Goal: Information Seeking & Learning: Learn about a topic

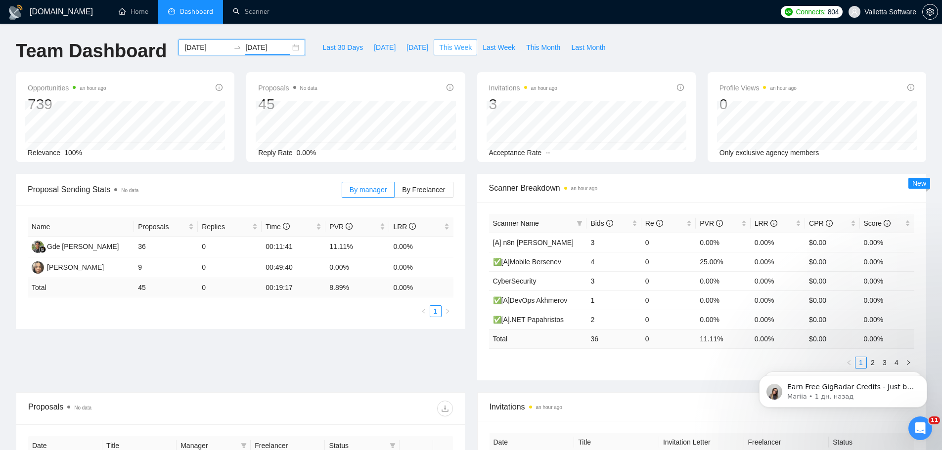
click at [441, 45] on span "This Week" at bounding box center [455, 47] width 33 height 11
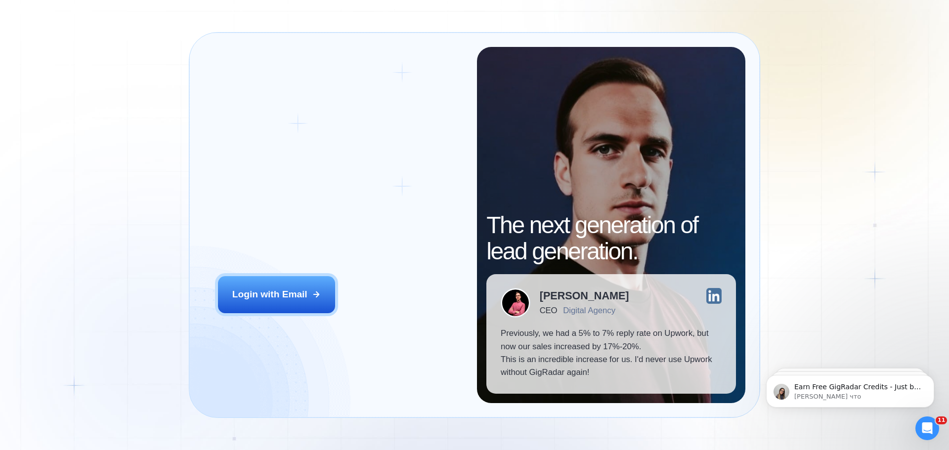
click at [282, 295] on div "Login with Email" at bounding box center [269, 294] width 75 height 13
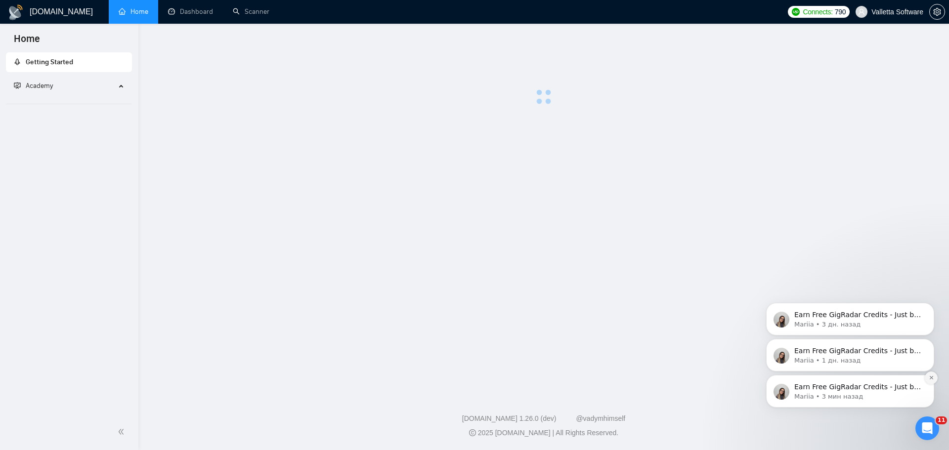
click at [935, 379] on button "Dismiss notification" at bounding box center [931, 378] width 13 height 13
click at [932, 375] on icon "Dismiss notification" at bounding box center [931, 377] width 5 height 5
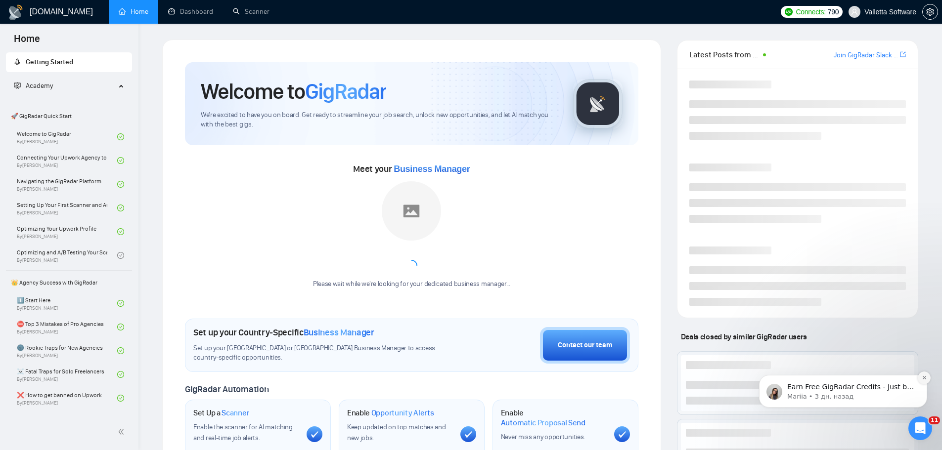
click at [925, 380] on icon "Dismiss notification" at bounding box center [924, 377] width 5 height 5
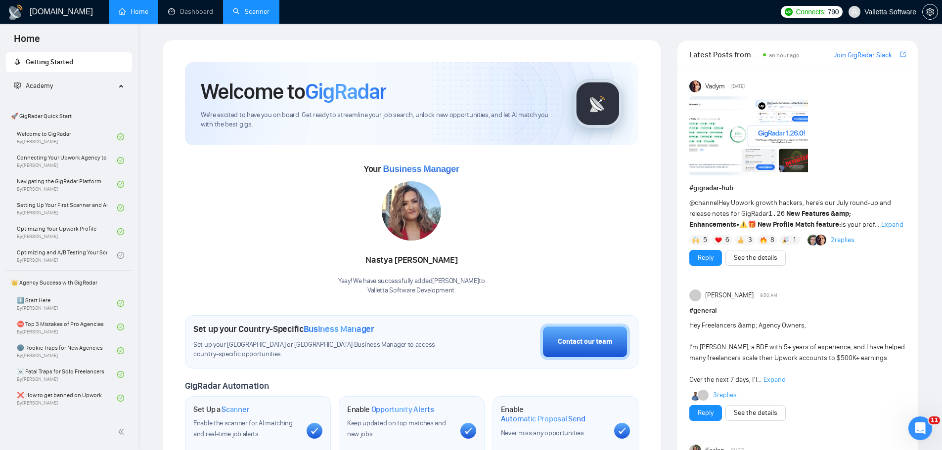
click at [260, 16] on link "Scanner" at bounding box center [251, 11] width 37 height 8
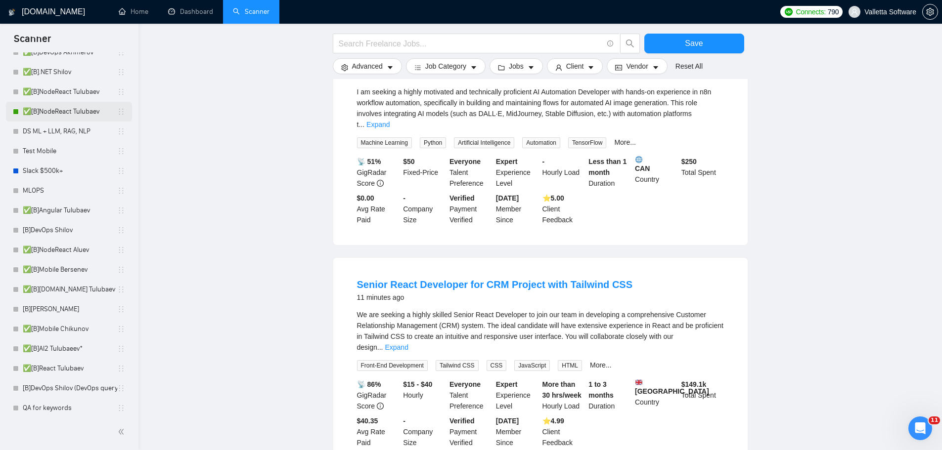
scroll to position [692, 0]
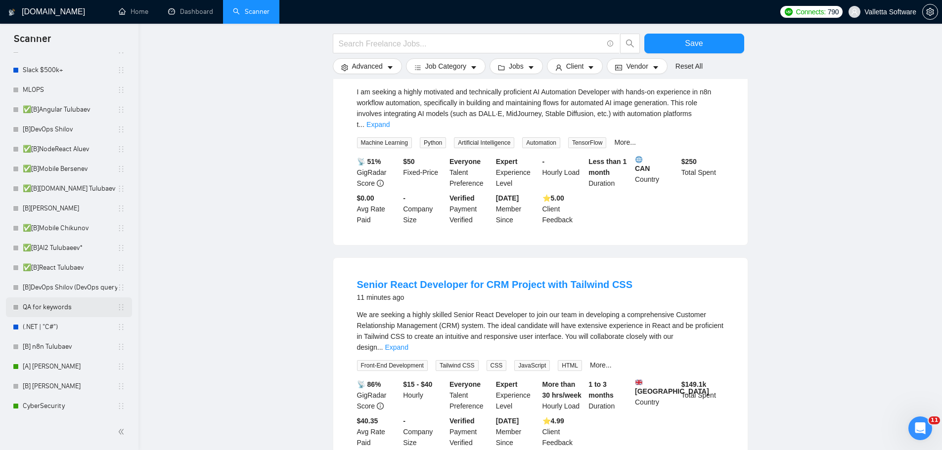
click at [49, 303] on link "QA for keywords" at bounding box center [70, 308] width 94 height 20
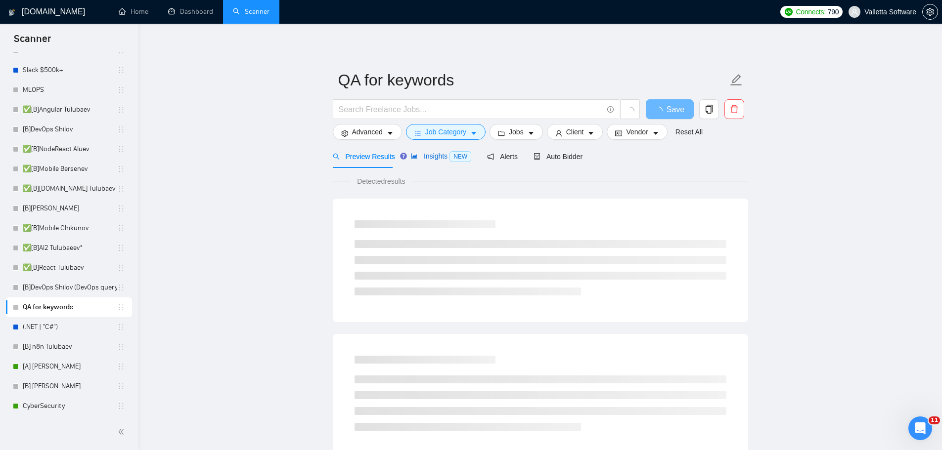
click at [426, 158] on span "Insights NEW" at bounding box center [441, 156] width 60 height 8
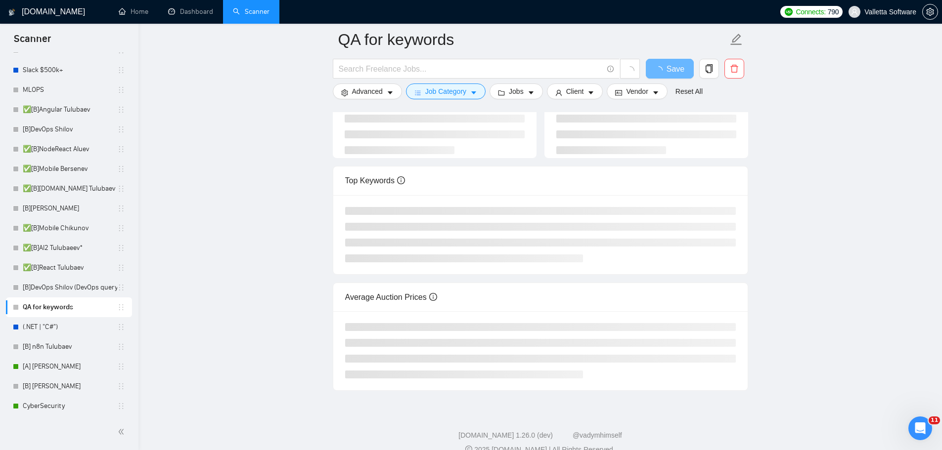
scroll to position [99, 0]
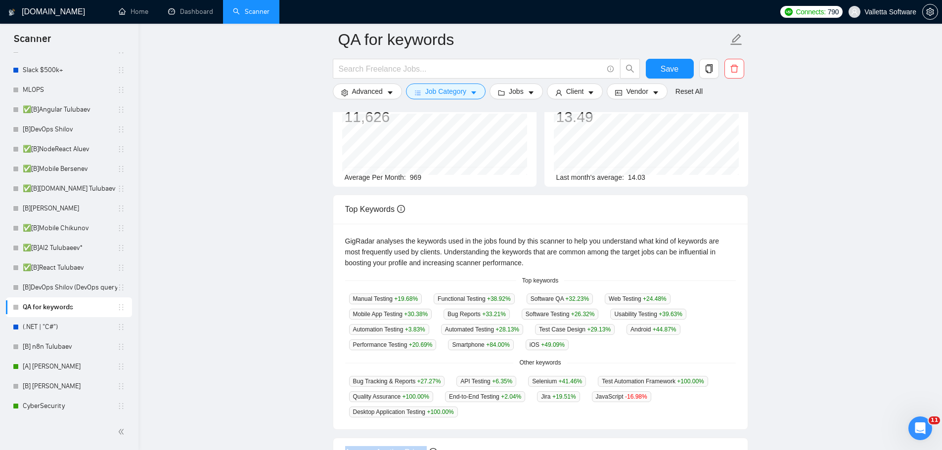
drag, startPoint x: 552, startPoint y: 329, endPoint x: 610, endPoint y: 408, distance: 98.0
click at [613, 352] on body "Scanner New Scanner My Scanners ✅[A] AI Tulubaev* [A] n8n Chizhevskii ✅[B] AI T…" at bounding box center [471, 126] width 942 height 450
click at [555, 408] on div "Bug Tracking & Reports +27.27 % API Testing +6.35 % Selenium +41.46 % Test Auto…" at bounding box center [540, 397] width 391 height 42
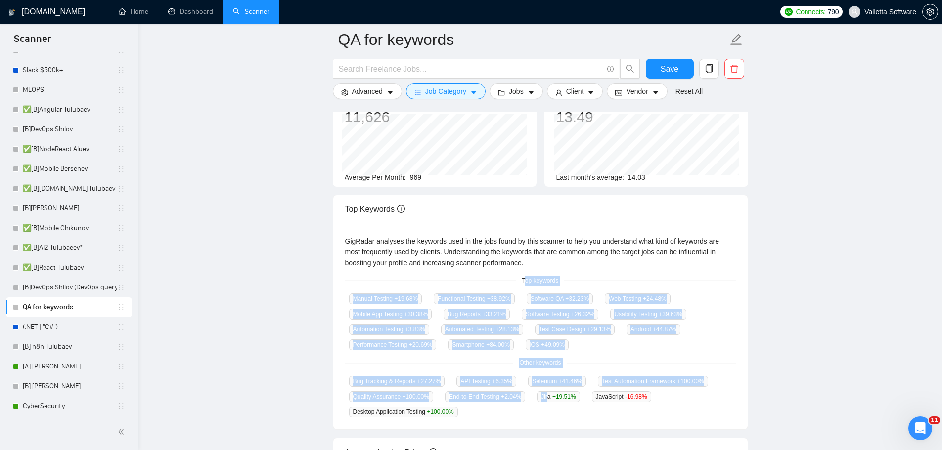
drag, startPoint x: 523, startPoint y: 283, endPoint x: 526, endPoint y: 305, distance: 21.5
click at [541, 352] on body "Scanner New Scanner My Scanners ✅[A] AI Tulubaev* [A] n8n Chizhevskii ✅[B] AI T…" at bounding box center [471, 126] width 942 height 450
copy div "Top keywords Manual Testing +19.68 % Functional Testing +38.92 % Software QA +3…"
drag, startPoint x: 528, startPoint y: 304, endPoint x: 528, endPoint y: 413, distance: 109.3
click at [527, 415] on div "GigRadar analyses the keywords used in the jobs found by this scanner to help y…" at bounding box center [540, 327] width 414 height 206
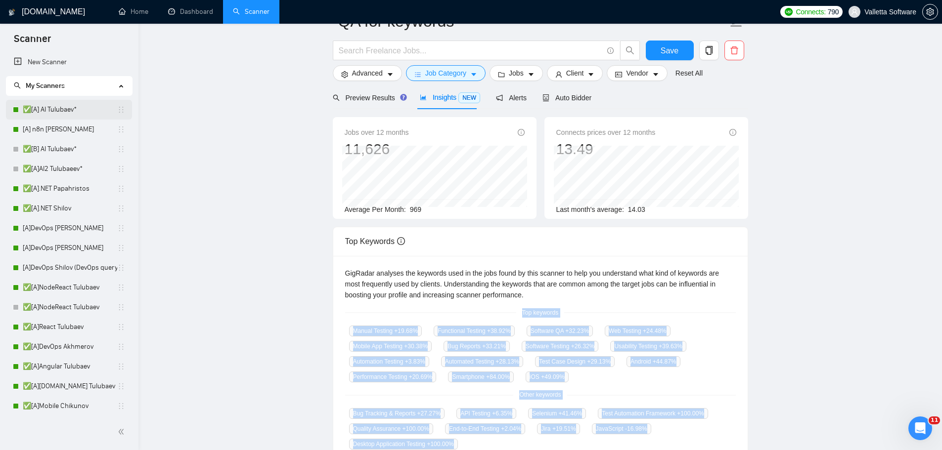
scroll to position [0, 0]
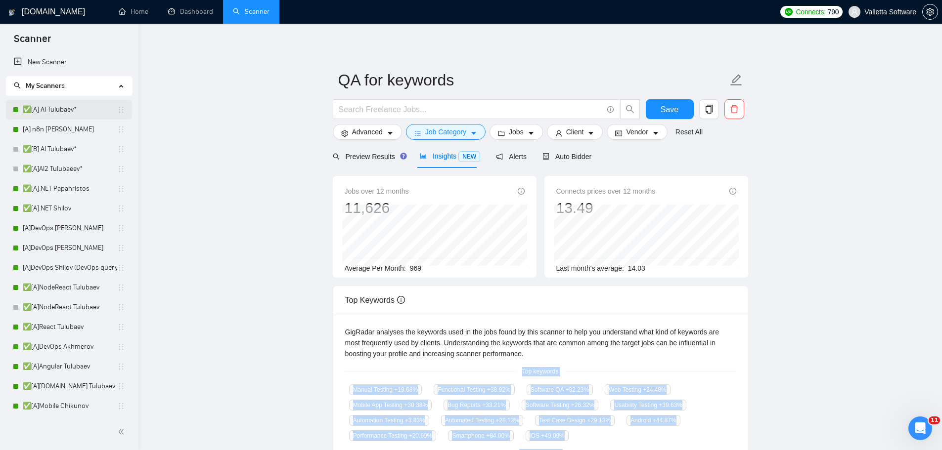
click at [62, 111] on link "✅[A] AI Tulubaev*" at bounding box center [70, 110] width 94 height 20
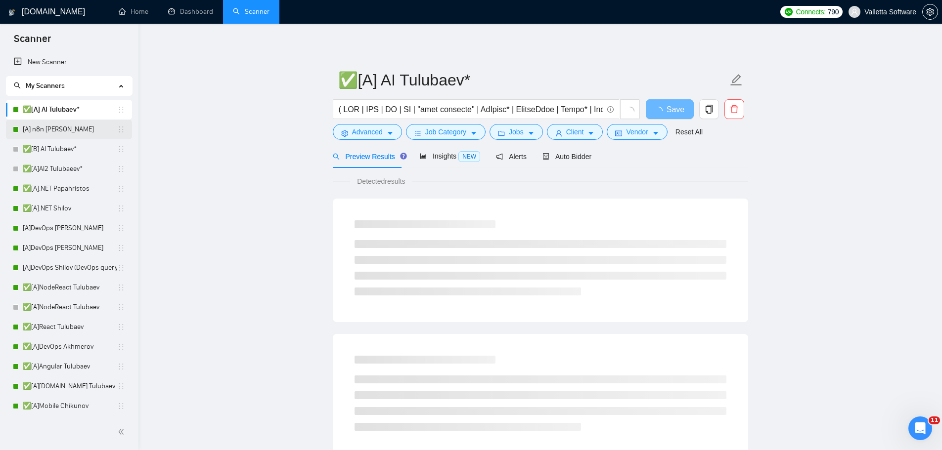
click at [68, 131] on link "[A] n8n Chizhevskii" at bounding box center [70, 130] width 94 height 20
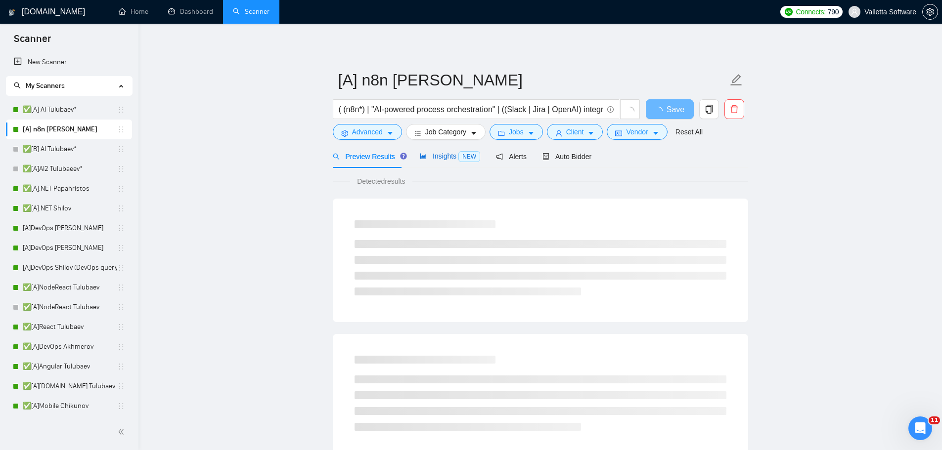
click at [425, 155] on span "Insights NEW" at bounding box center [450, 156] width 60 height 8
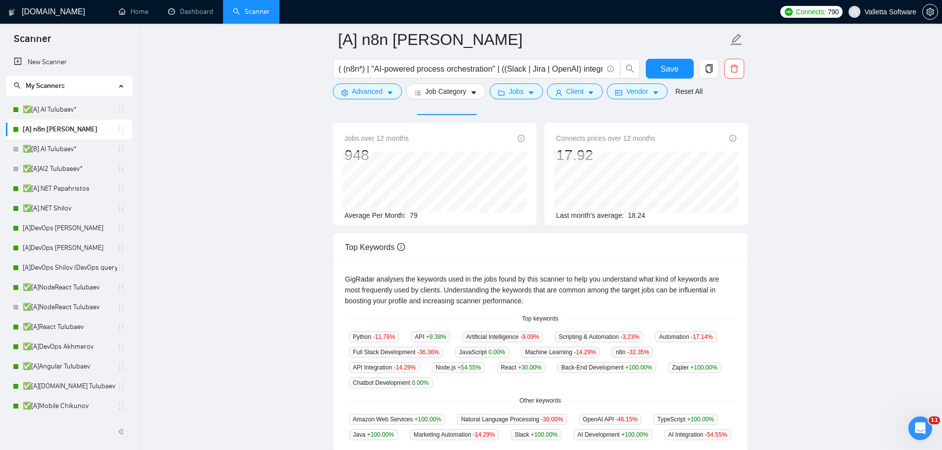
scroll to position [198, 0]
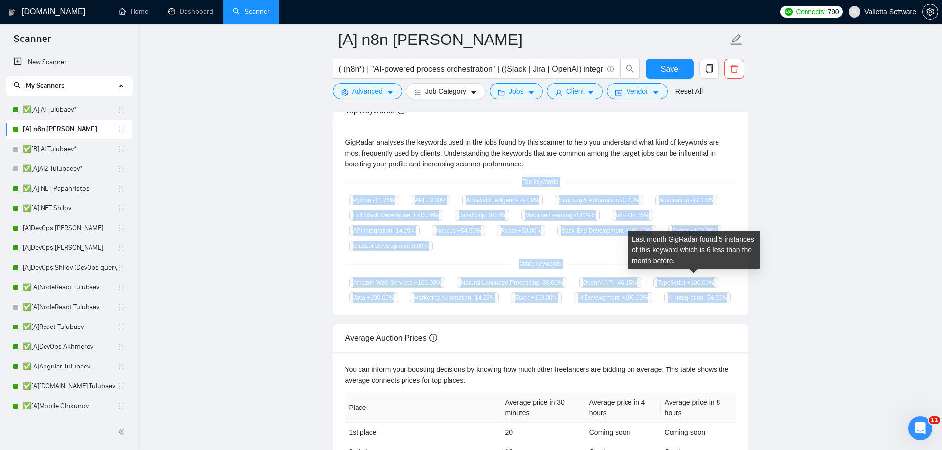
drag, startPoint x: 526, startPoint y: 185, endPoint x: 726, endPoint y: 281, distance: 222.2
click at [726, 281] on div "GigRadar analyses the keywords used in the jobs found by this scanner to help y…" at bounding box center [540, 220] width 414 height 191
copy div "Top keywords Python -11.76 % API +9.38 % Artificial Intelligence -9.09 % Script…"
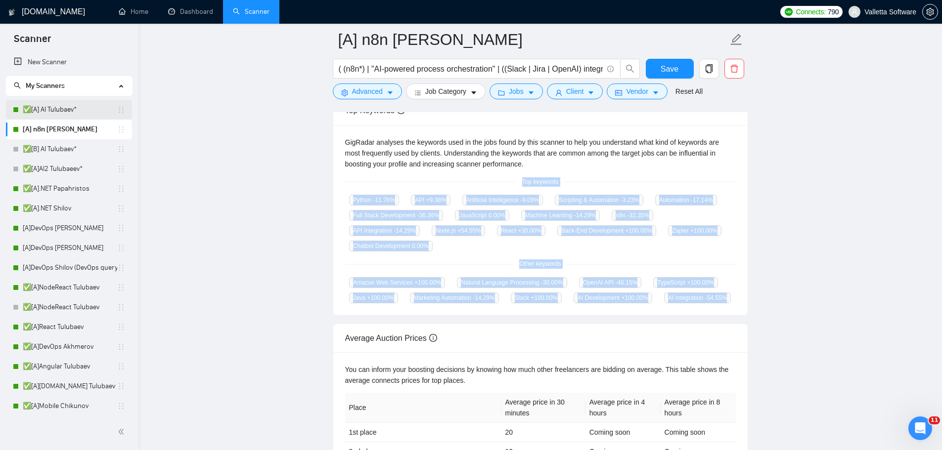
click at [61, 103] on link "✅[A] AI Tulubaev*" at bounding box center [70, 110] width 94 height 20
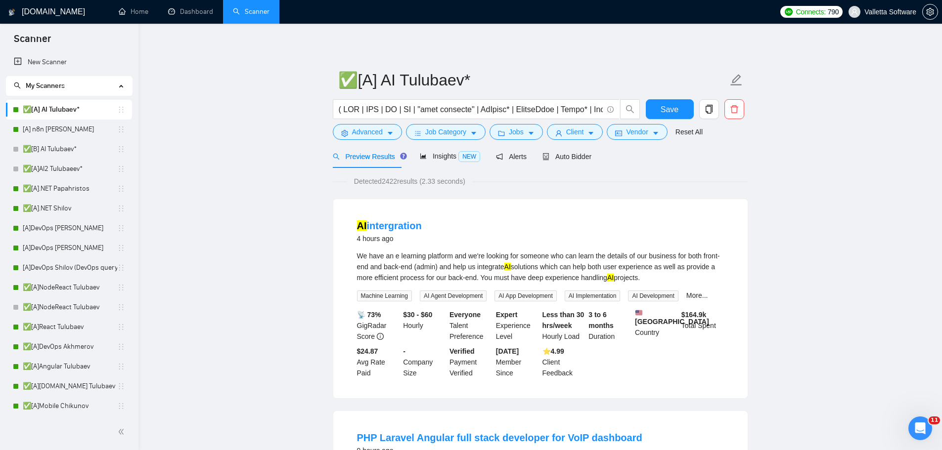
click at [416, 165] on div "Preview Results Insights NEW Alerts Auto Bidder" at bounding box center [462, 156] width 259 height 23
click at [421, 159] on icon "area-chart" at bounding box center [423, 156] width 6 height 5
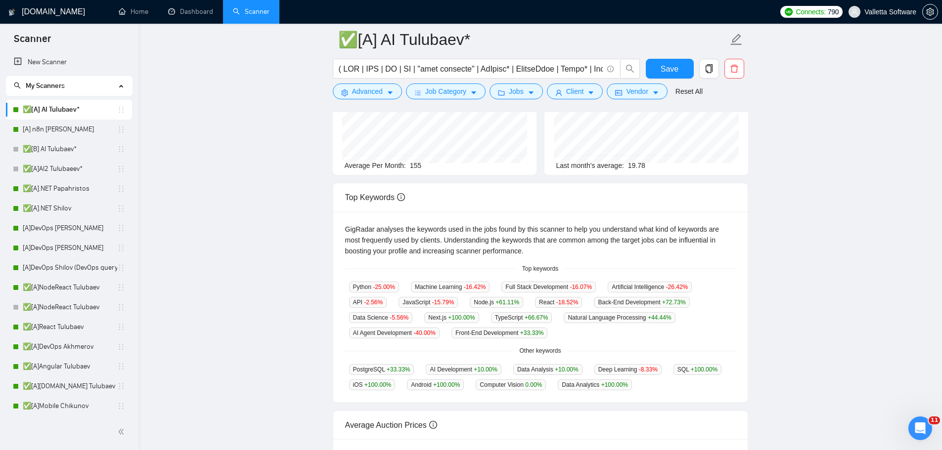
scroll to position [99, 0]
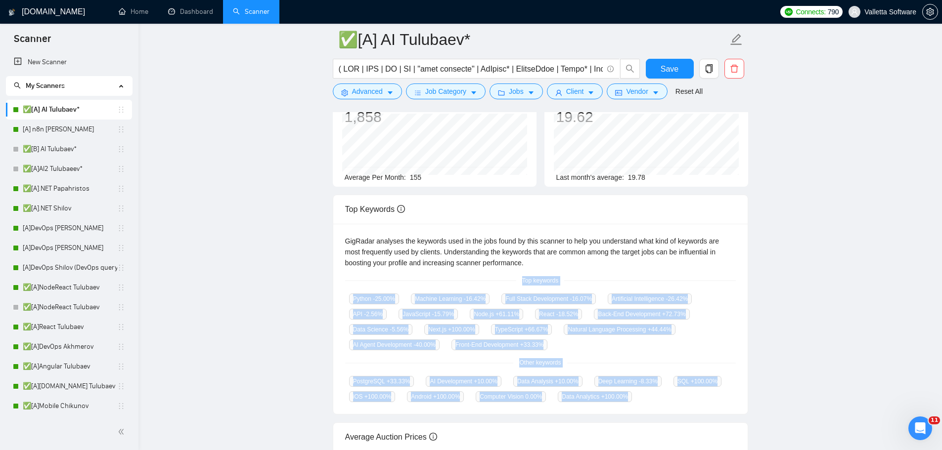
copy div "Top keywords Python -25.00 % Machine Learning -16.42 % Full Stack Development -…"
drag, startPoint x: 515, startPoint y: 279, endPoint x: 652, endPoint y: 400, distance: 182.8
click at [652, 400] on div "GigRadar analyses the keywords used in the jobs found by this scanner to help y…" at bounding box center [540, 319] width 414 height 191
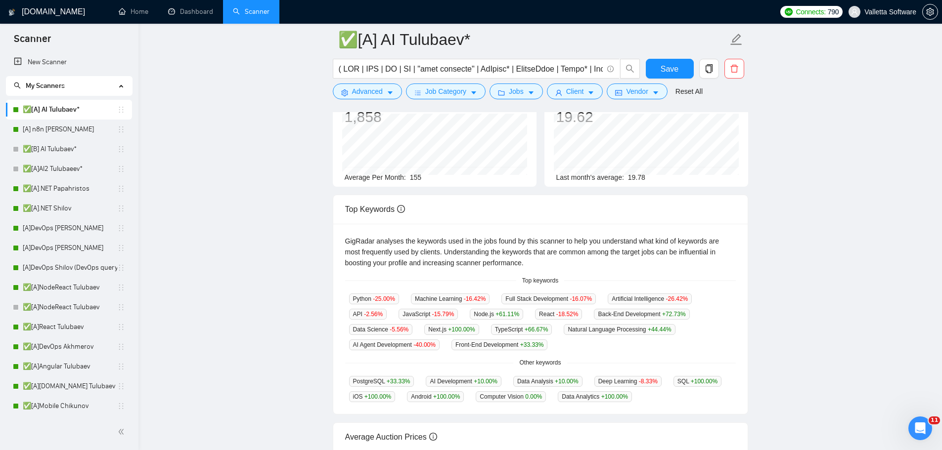
drag, startPoint x: 505, startPoint y: 276, endPoint x: 485, endPoint y: 290, distance: 24.3
click at [485, 290] on div "GigRadar analyses the keywords used in the jobs found by this scanner to help y…" at bounding box center [540, 319] width 414 height 191
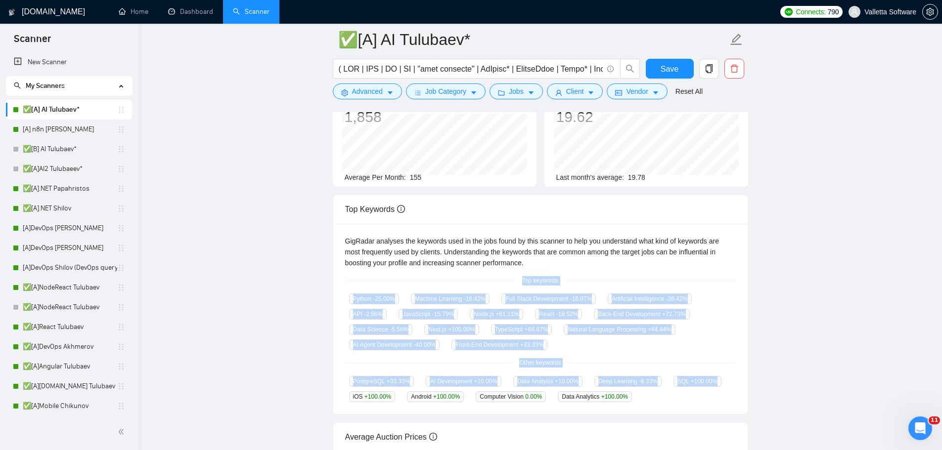
drag, startPoint x: 518, startPoint y: 280, endPoint x: 667, endPoint y: 399, distance: 190.6
click at [667, 399] on div "GigRadar analyses the keywords used in the jobs found by this scanner to help y…" at bounding box center [540, 319] width 414 height 191
drag, startPoint x: 631, startPoint y: 401, endPoint x: 518, endPoint y: 280, distance: 165.8
click at [518, 280] on div "GigRadar analyses the keywords used in the jobs found by this scanner to help y…" at bounding box center [540, 319] width 414 height 191
copy div "Top keywords Python -25.00 % Machine Learning -16.42 % Full Stack Development -…"
